Goal: Complete application form

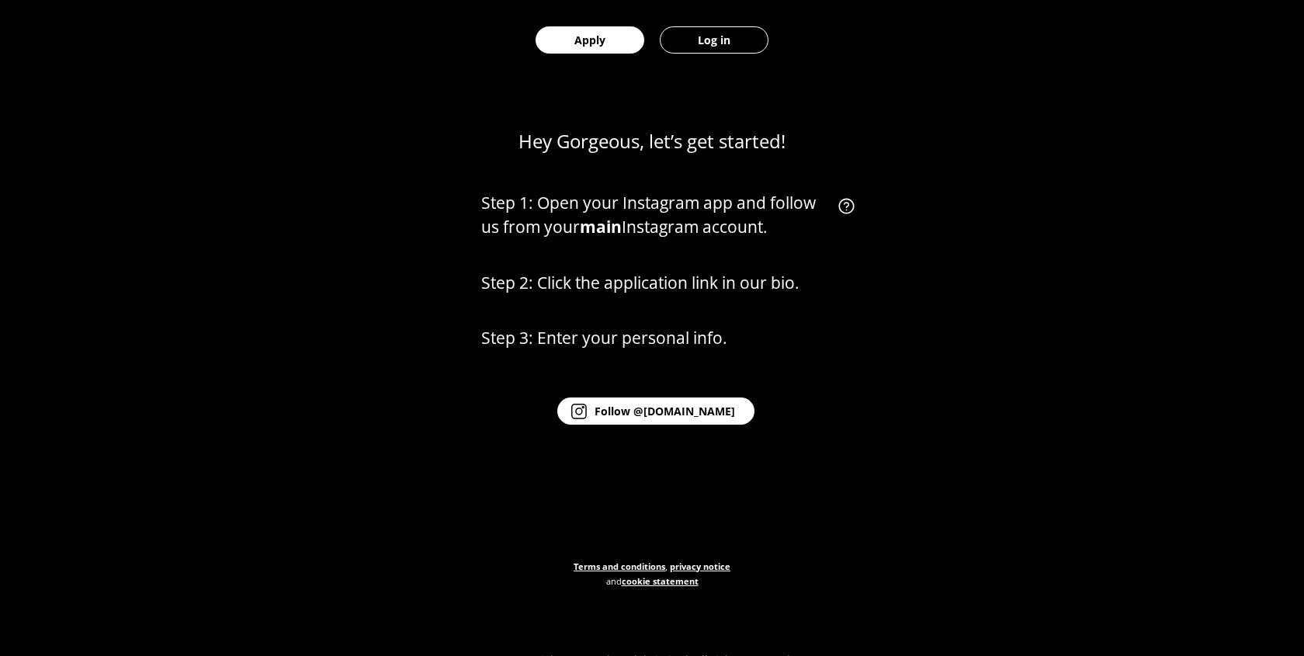
scroll to position [722, 0]
